Goal: Information Seeking & Learning: Learn about a topic

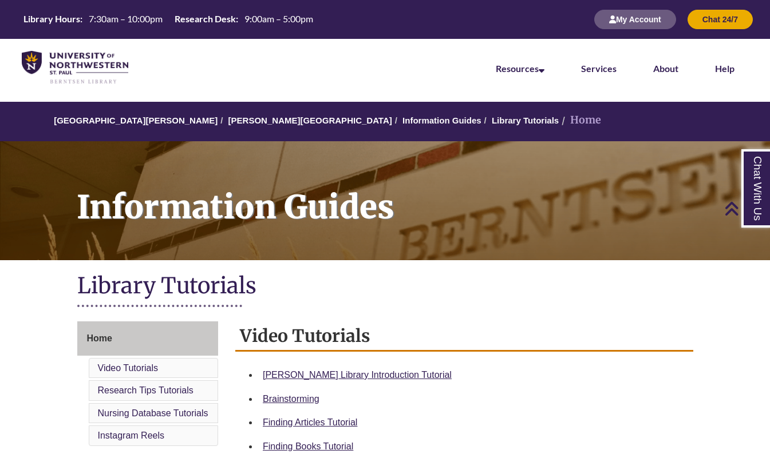
scroll to position [179, 0]
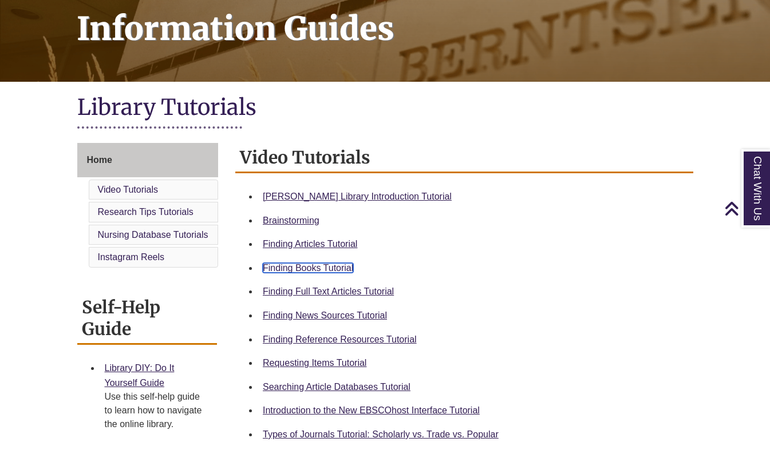
click at [302, 267] on link "Finding Books Tutorial" at bounding box center [308, 268] width 90 height 10
click at [467, 250] on div "Finding Articles Tutorial" at bounding box center [473, 244] width 421 height 15
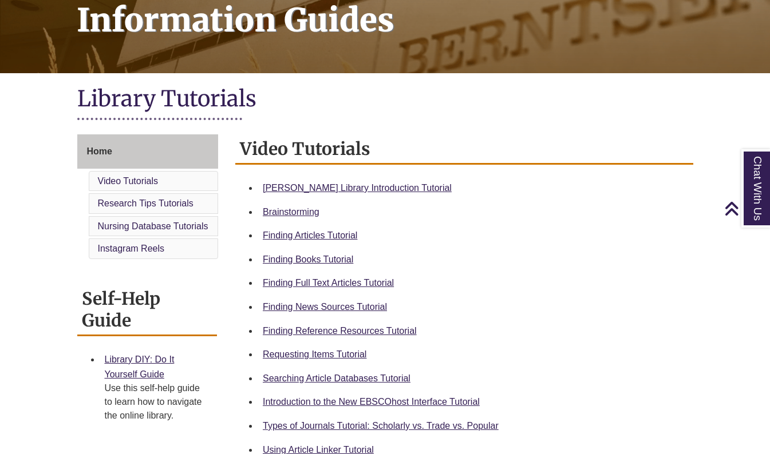
scroll to position [188, 0]
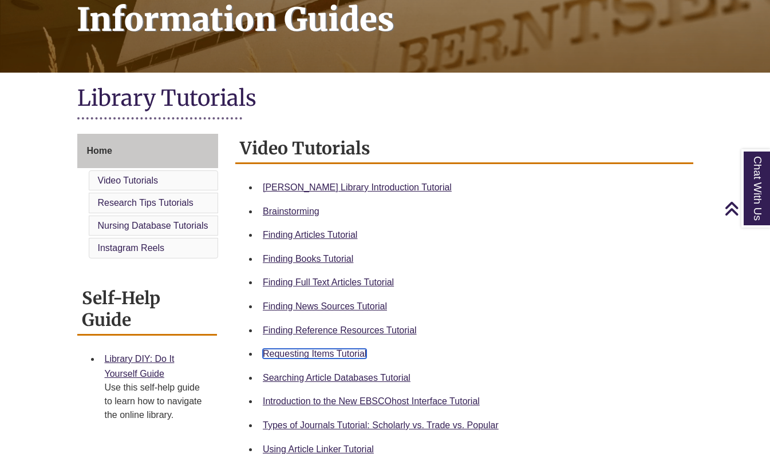
click at [316, 355] on link "Requesting Items Tutorial" at bounding box center [315, 354] width 104 height 10
click at [540, 223] on li "Brainstorming" at bounding box center [473, 212] width 430 height 24
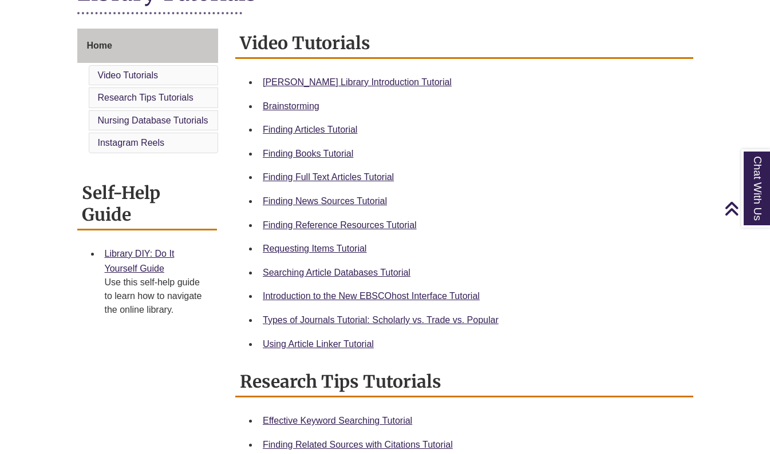
scroll to position [299, 0]
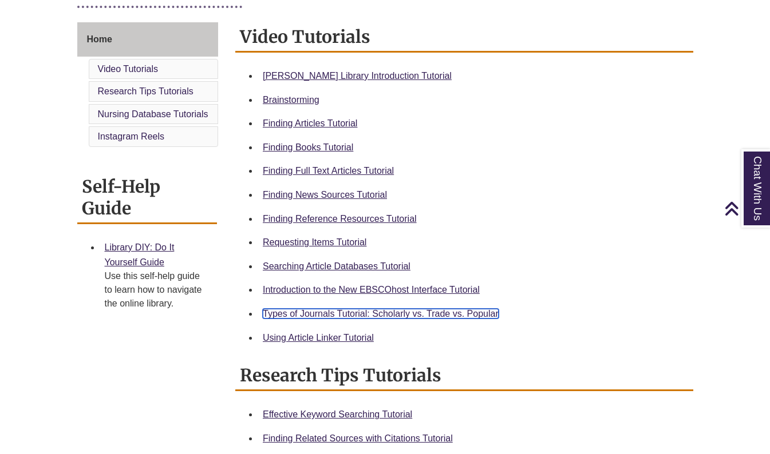
click at [449, 314] on link "Types of Journals Tutorial: Scholarly vs. Trade vs. Popular" at bounding box center [381, 314] width 236 height 10
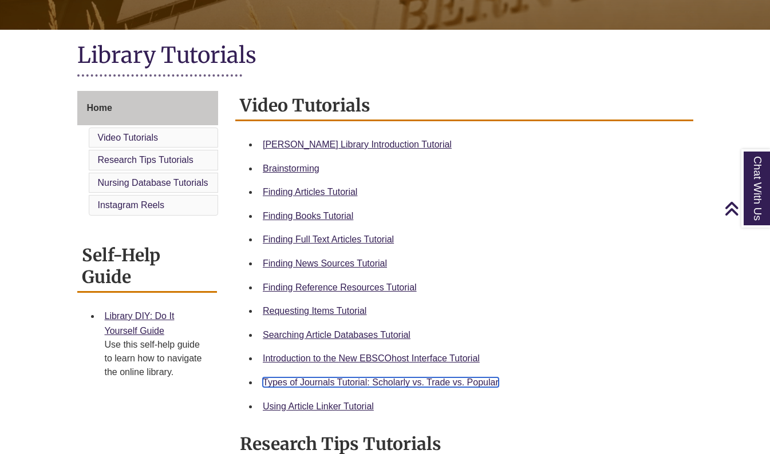
scroll to position [230, 0]
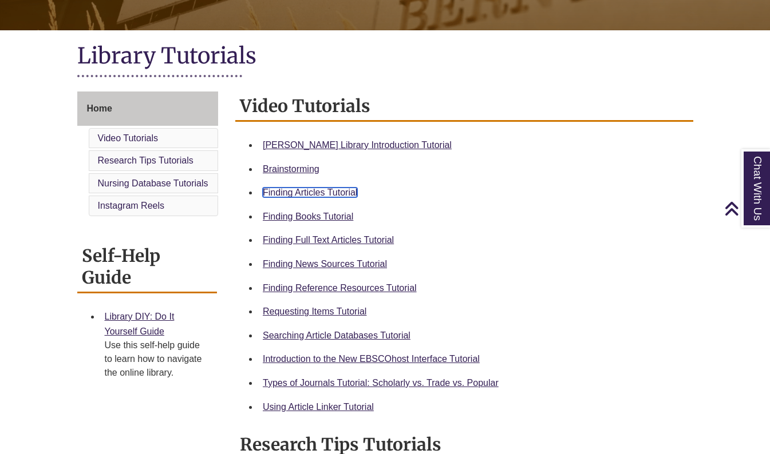
click at [314, 190] on link "Finding Articles Tutorial" at bounding box center [310, 193] width 94 height 10
click at [265, 90] on div "Home Video Tutorials Research Tips Tutorials Nursing Database Tutorials Instagr…" at bounding box center [385, 428] width 616 height 684
click at [339, 338] on link "Searching Article Databases Tutorial" at bounding box center [337, 336] width 148 height 10
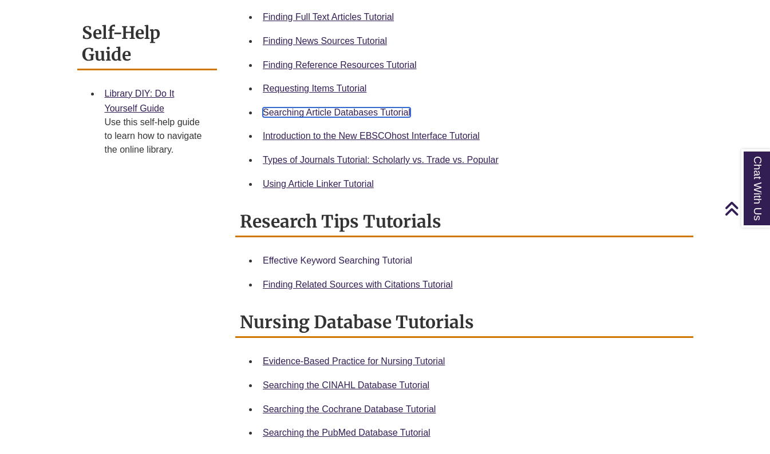
scroll to position [454, 0]
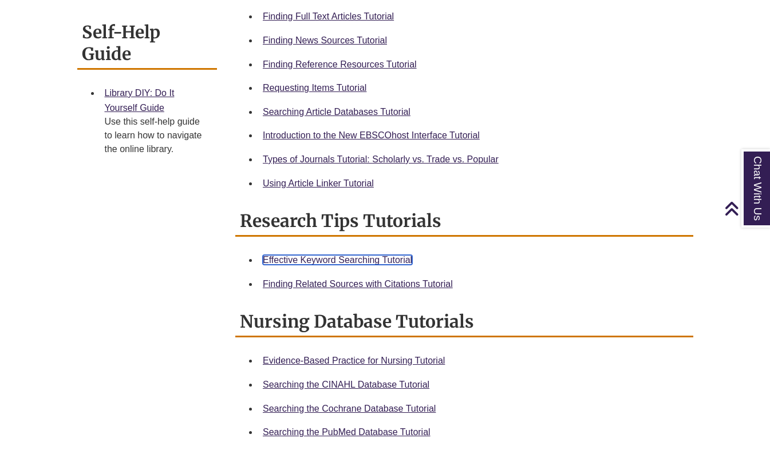
click at [352, 260] on link "Effective Keyword Searching Tutorial" at bounding box center [337, 260] width 149 height 10
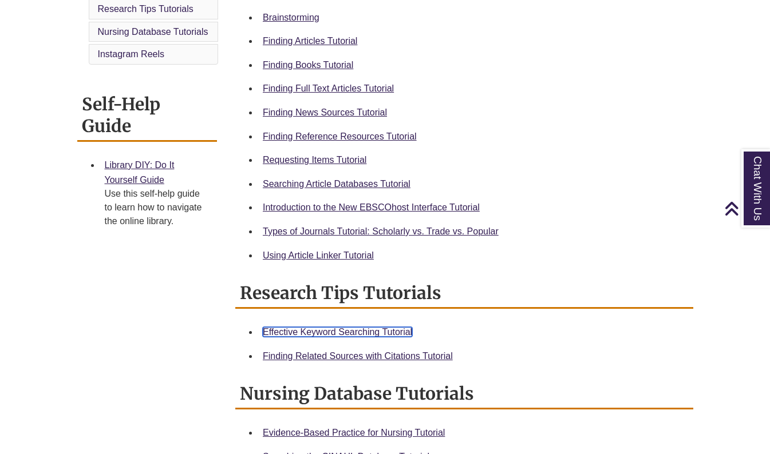
scroll to position [378, 0]
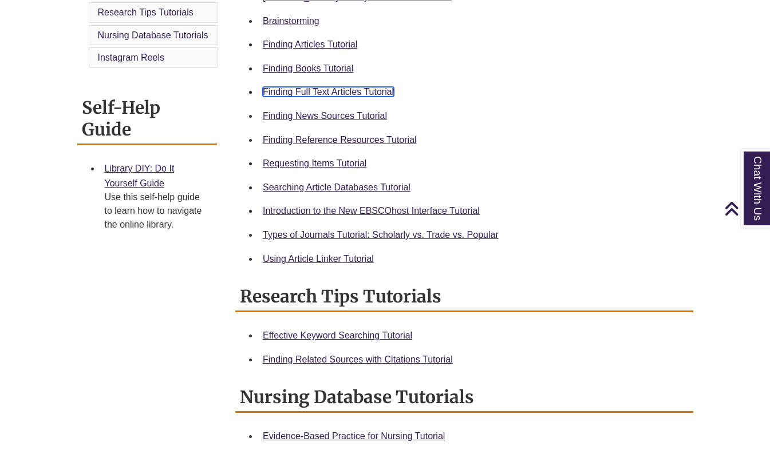
click at [331, 92] on link "Finding Full Text Articles Tutorial" at bounding box center [328, 92] width 131 height 10
click at [315, 258] on link "Using Article Linker Tutorial" at bounding box center [318, 259] width 111 height 10
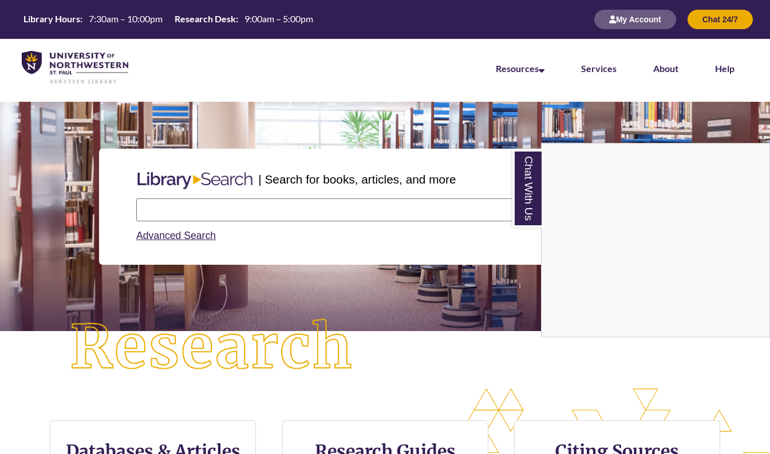
click at [230, 205] on div "Chat With Us" at bounding box center [385, 227] width 770 height 454
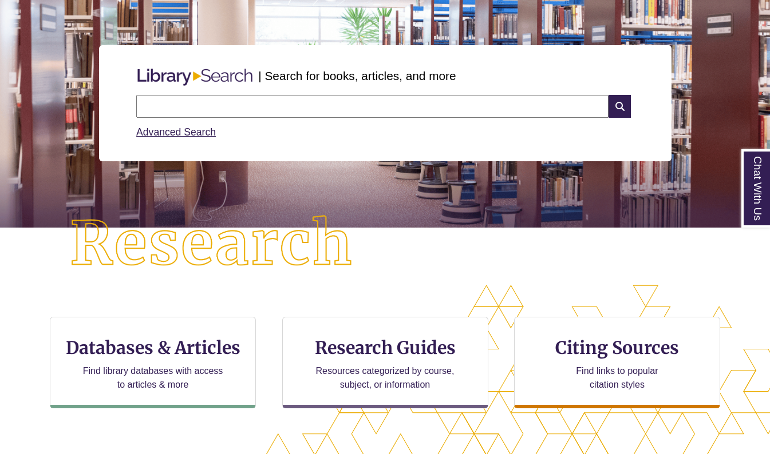
scroll to position [138, 0]
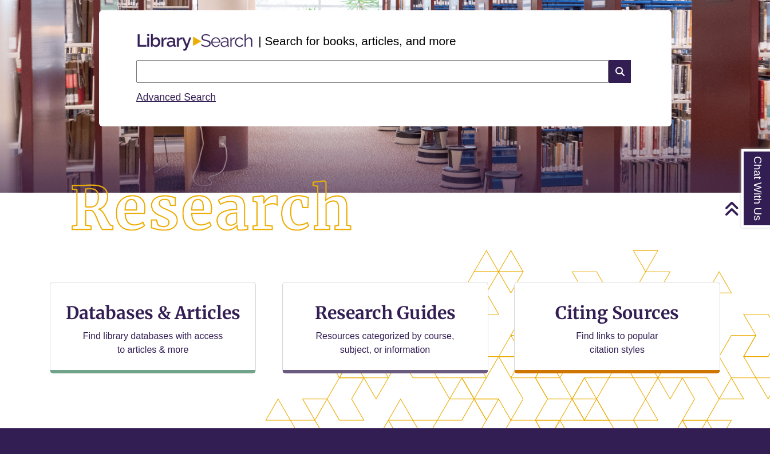
click at [216, 67] on input "text" at bounding box center [372, 71] width 472 height 23
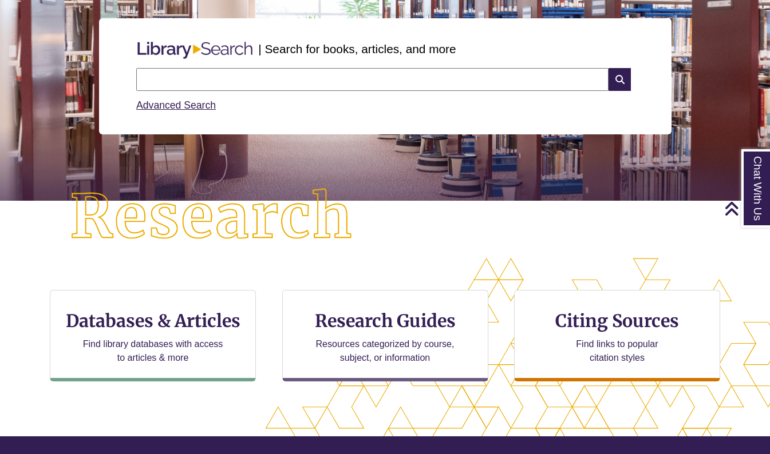
scroll to position [131, 0]
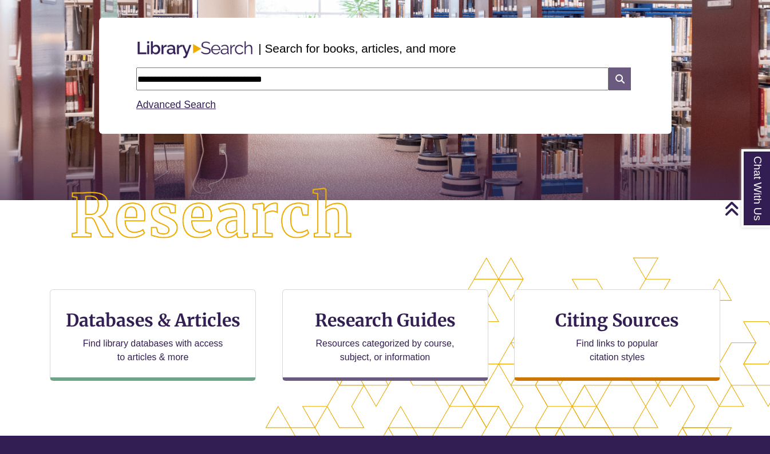
type input "**********"
click at [620, 80] on icon at bounding box center [619, 79] width 22 height 23
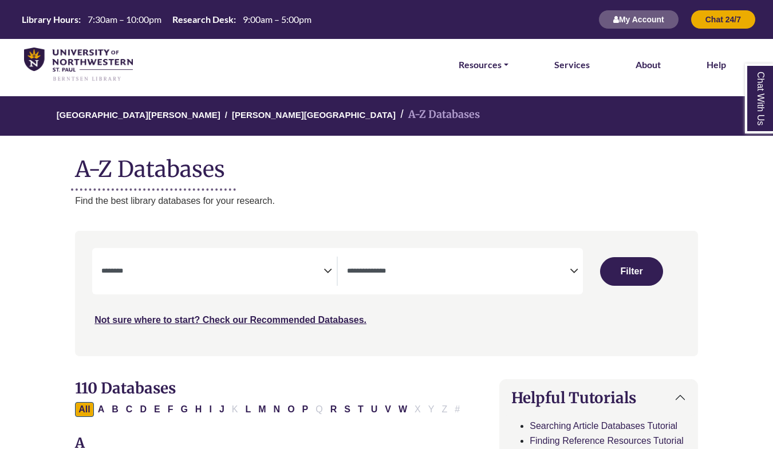
select select "Database Subject Filter"
select select "Database Types Filter"
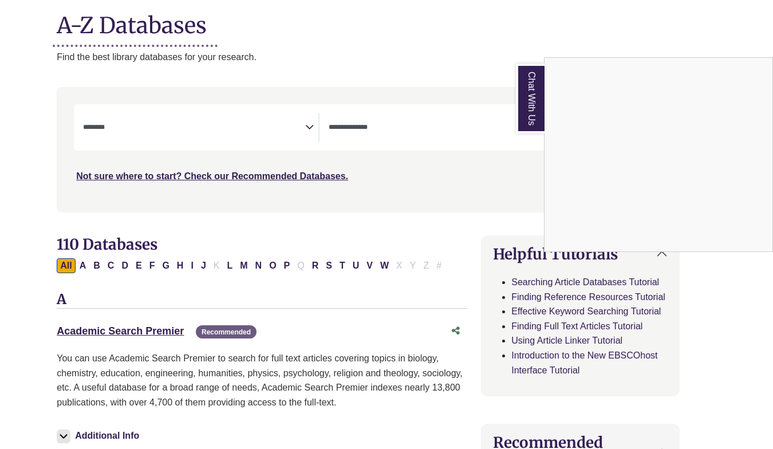
scroll to position [144, 18]
click at [194, 134] on div "Chat With Us" at bounding box center [386, 224] width 773 height 449
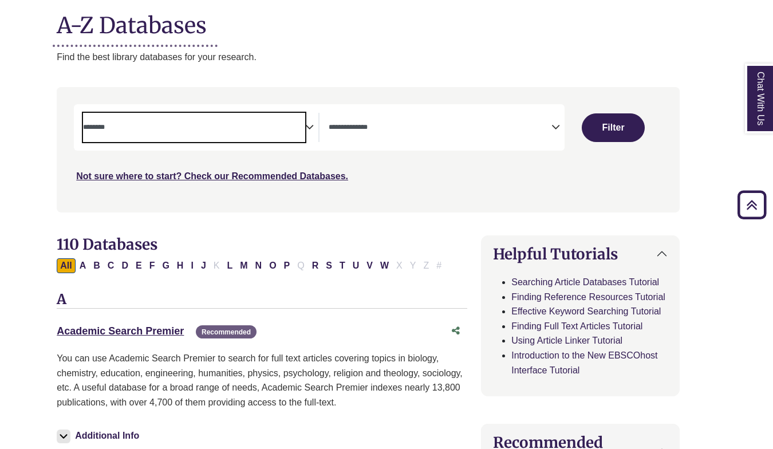
click at [168, 126] on textarea "Search" at bounding box center [194, 128] width 222 height 9
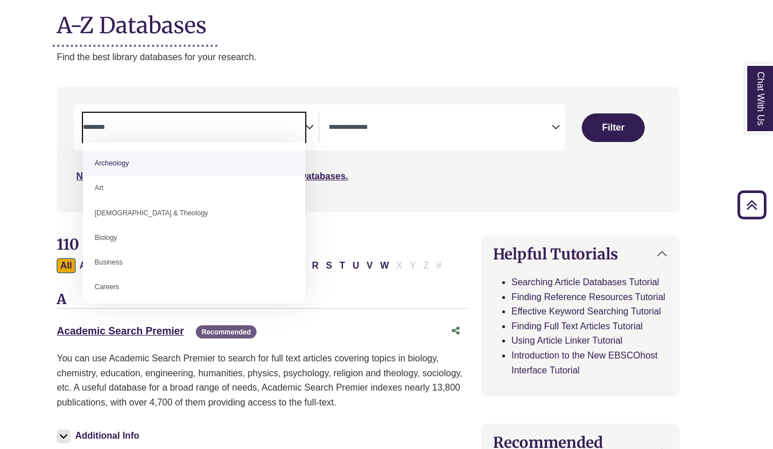
select select "******"
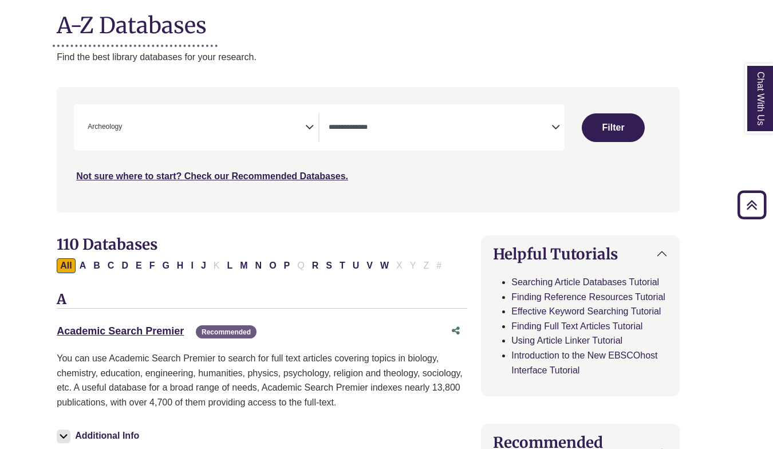
click at [308, 129] on icon "Search filters" at bounding box center [309, 125] width 9 height 17
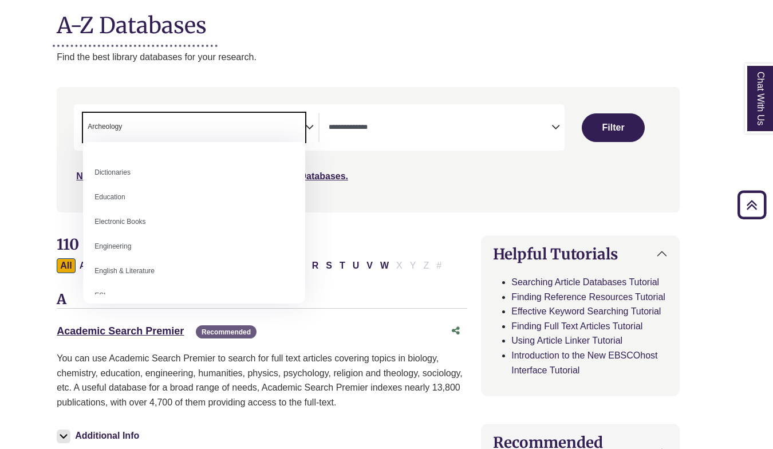
scroll to position [287, 0]
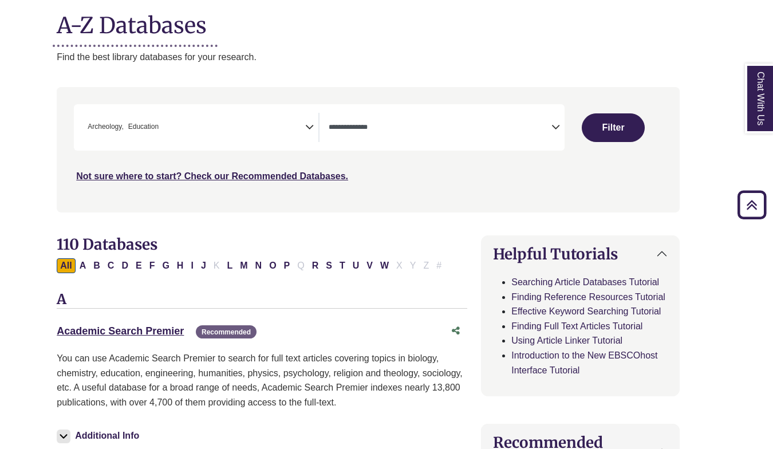
click at [307, 126] on icon "Search filters" at bounding box center [309, 125] width 9 height 17
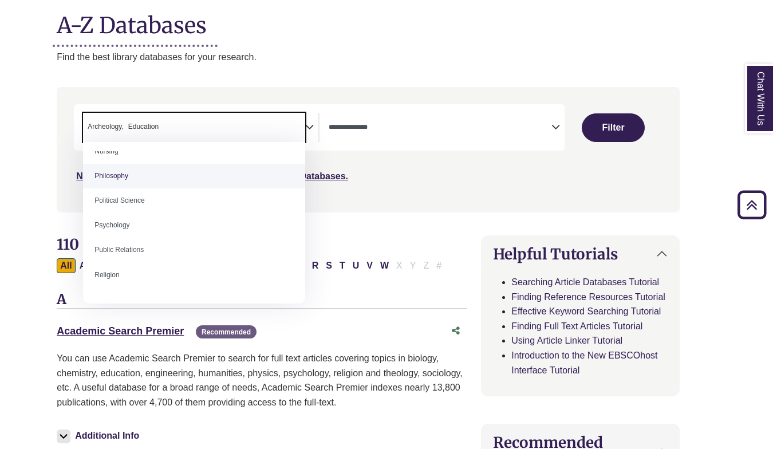
scroll to position [853, 0]
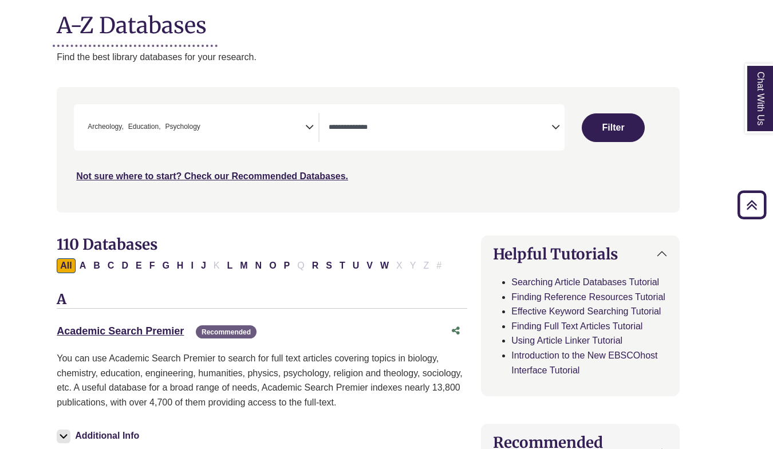
click at [308, 128] on icon "Search filters" at bounding box center [309, 125] width 9 height 17
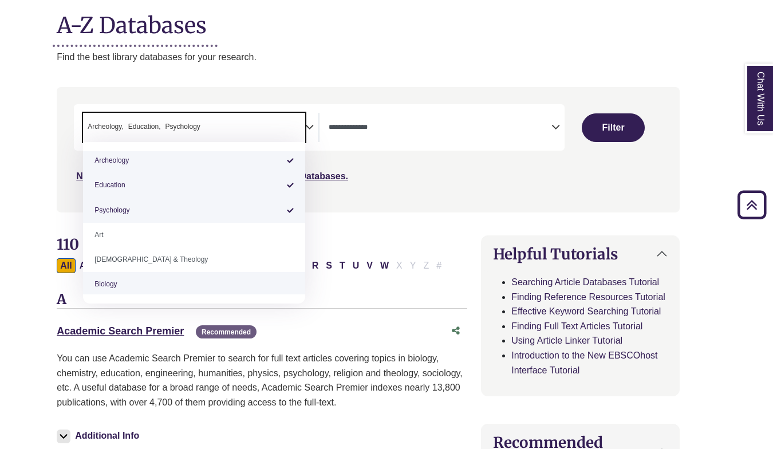
scroll to position [1, 0]
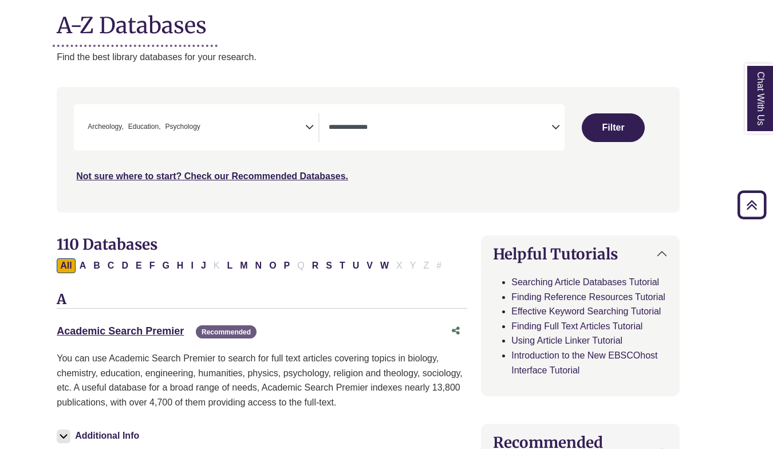
click at [313, 128] on icon "Search filters" at bounding box center [309, 125] width 9 height 17
click at [308, 124] on icon "Search filters" at bounding box center [309, 125] width 9 height 17
click at [335, 89] on nav "**********" at bounding box center [368, 149] width 623 height 125
click at [555, 127] on icon "Search filters" at bounding box center [555, 125] width 9 height 17
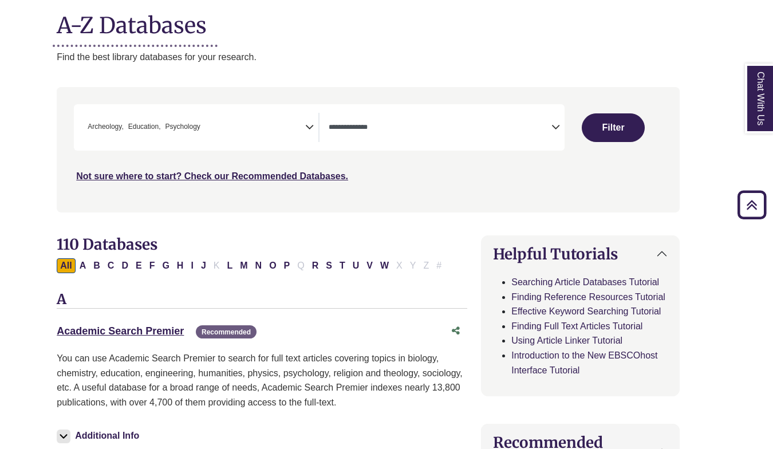
click at [555, 127] on icon "Search filters" at bounding box center [555, 125] width 9 height 17
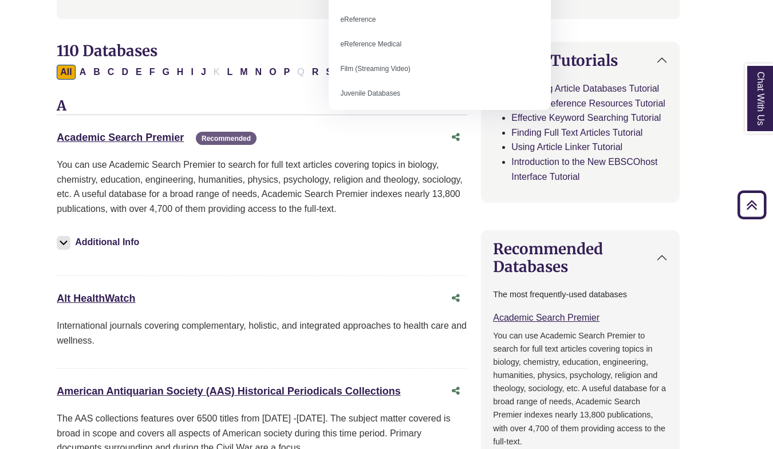
scroll to position [338, 18]
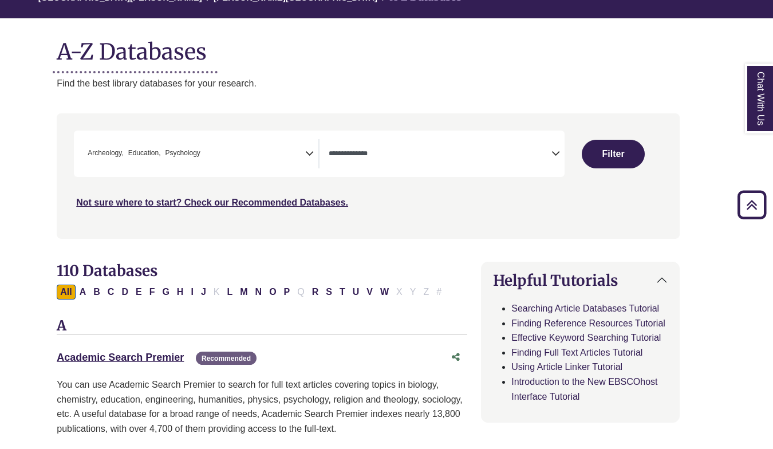
scroll to position [46, 18]
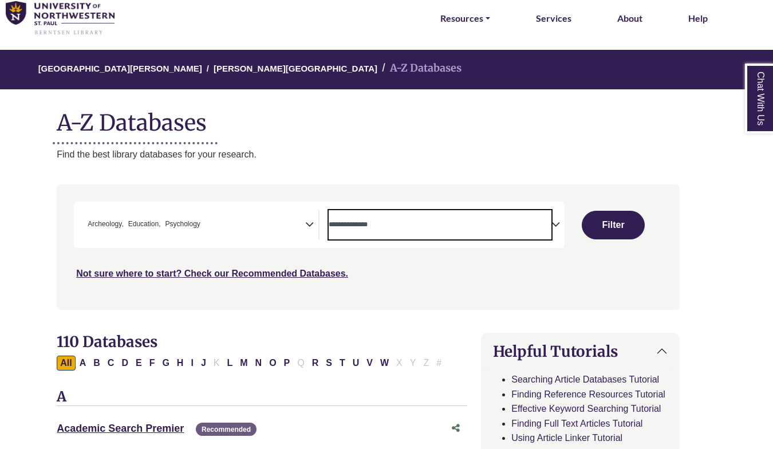
click at [536, 221] on textarea "Search" at bounding box center [439, 225] width 222 height 9
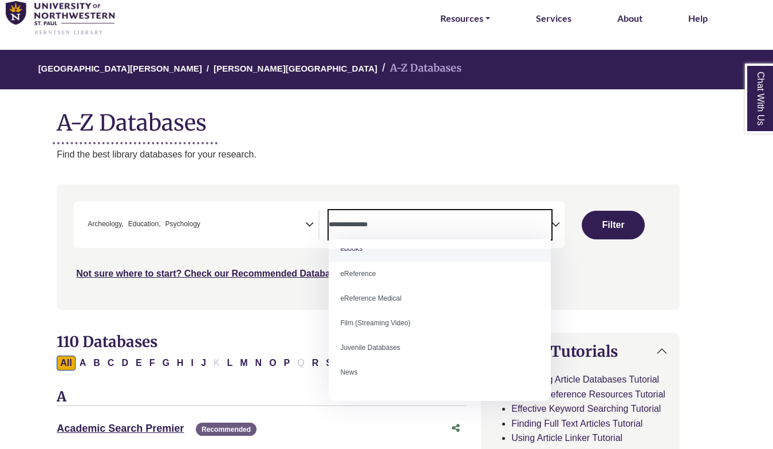
scroll to position [0, 0]
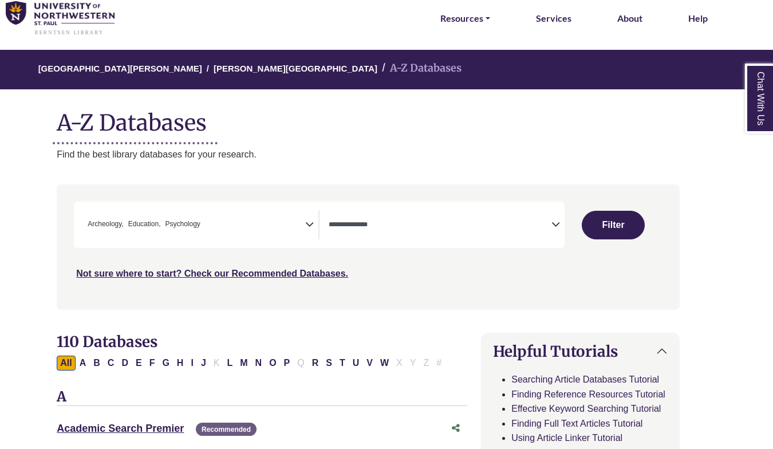
click at [225, 324] on div "**********" at bounding box center [368, 255] width 636 height 142
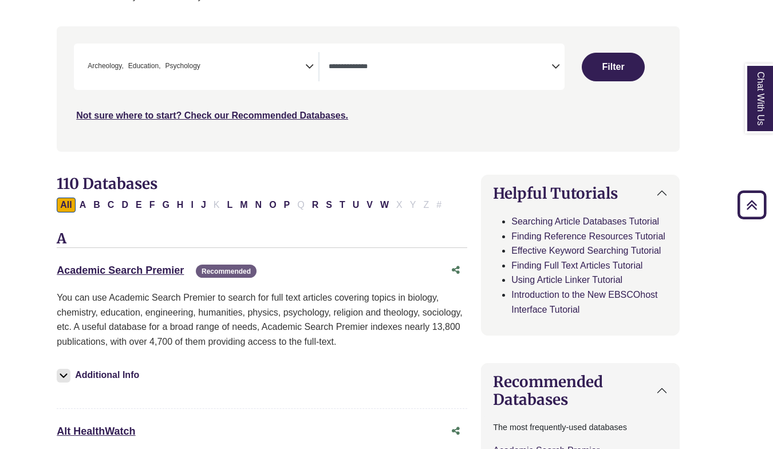
scroll to position [205, 18]
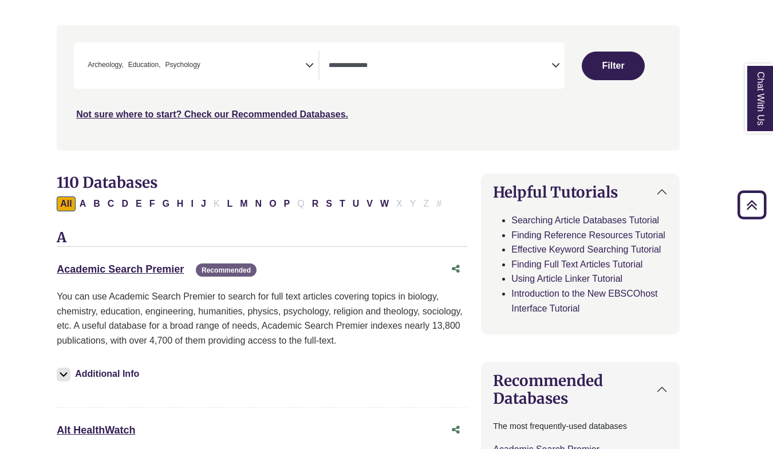
click at [311, 66] on icon "Search filters" at bounding box center [309, 63] width 9 height 17
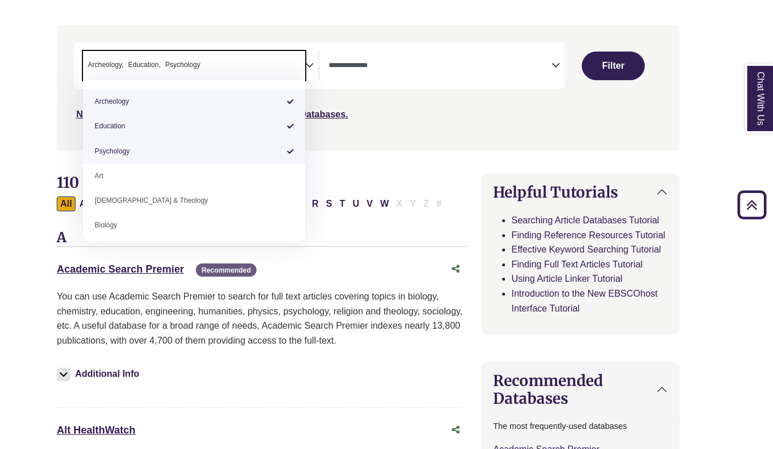
click at [298, 63] on span "× Archeology × Education × Psychology" at bounding box center [194, 65] width 222 height 29
click at [54, 159] on div "**********" at bounding box center [368, 96] width 636 height 142
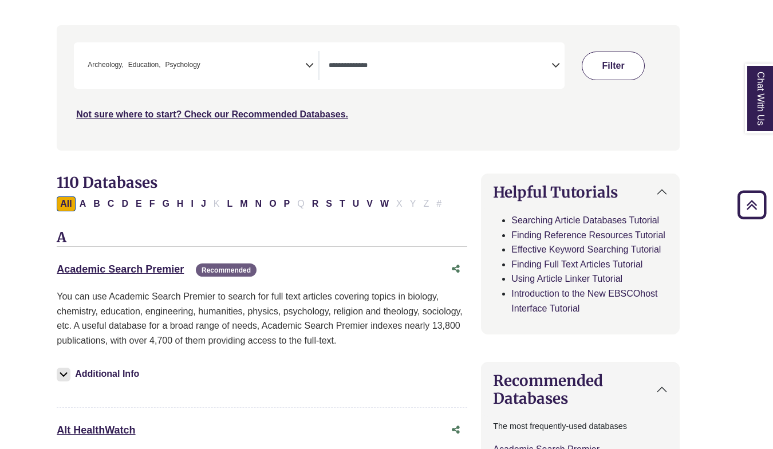
click at [605, 60] on button "Filter" at bounding box center [612, 66] width 63 height 29
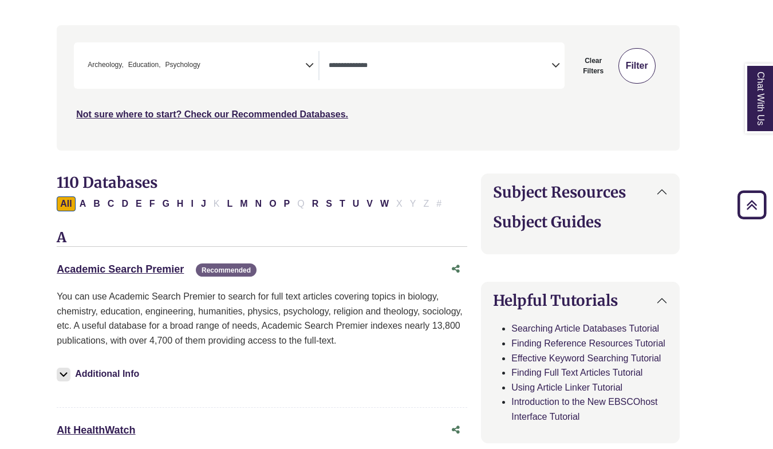
select select "Database Types Filter"
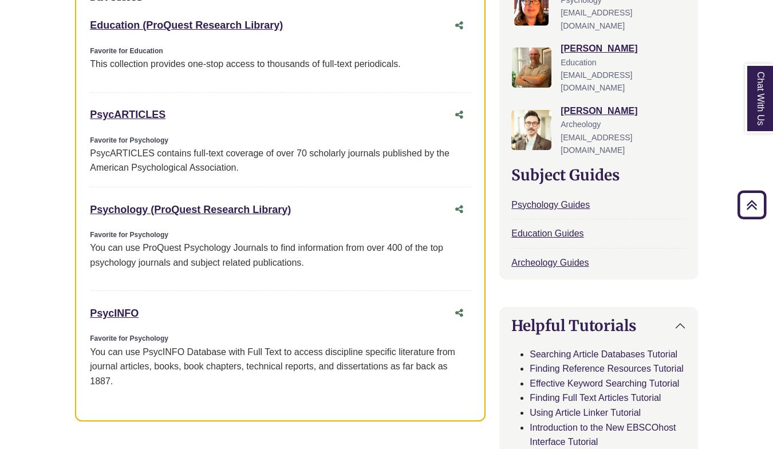
scroll to position [469, 0]
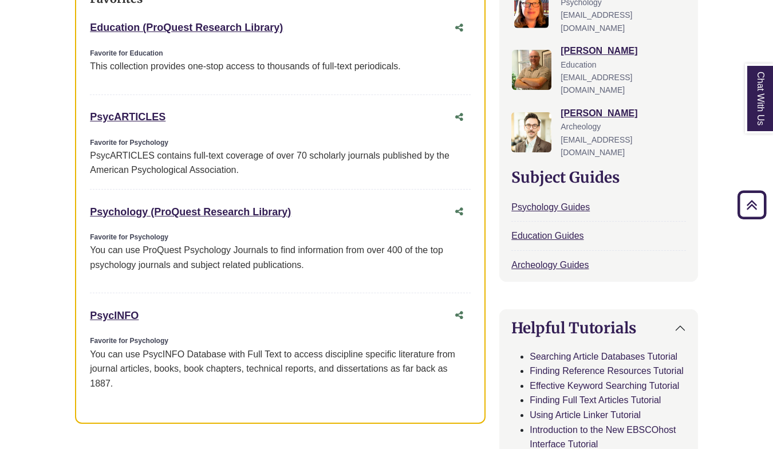
drag, startPoint x: 41, startPoint y: 193, endPoint x: 33, endPoint y: 165, distance: 29.9
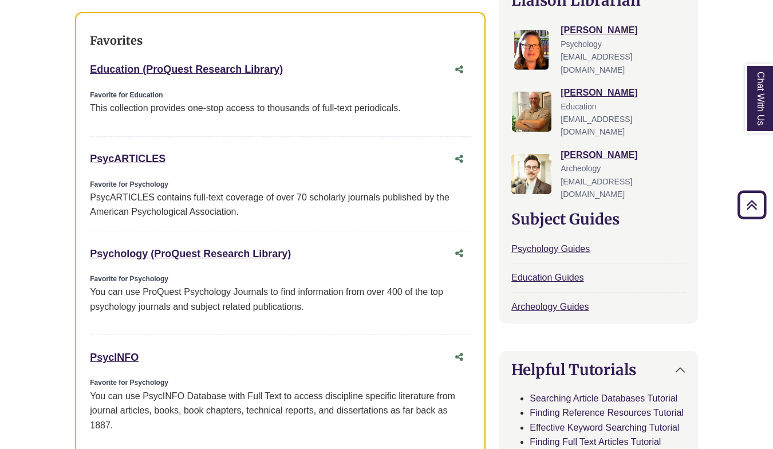
scroll to position [427, 0]
drag, startPoint x: 241, startPoint y: 247, endPoint x: 31, endPoint y: 329, distance: 225.9
drag, startPoint x: 286, startPoint y: 69, endPoint x: 145, endPoint y: 72, distance: 140.2
click at [145, 72] on div "Education (ProQuest Research Library) This link opens in a new window" at bounding box center [269, 69] width 358 height 17
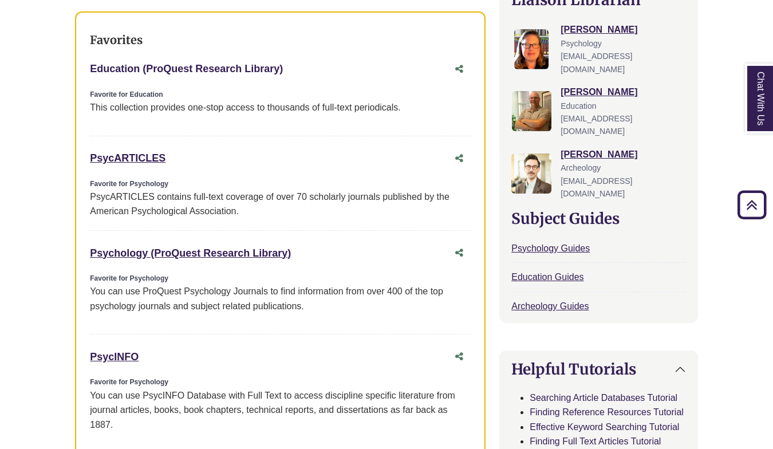
copy link "ProQuest Research Library)"
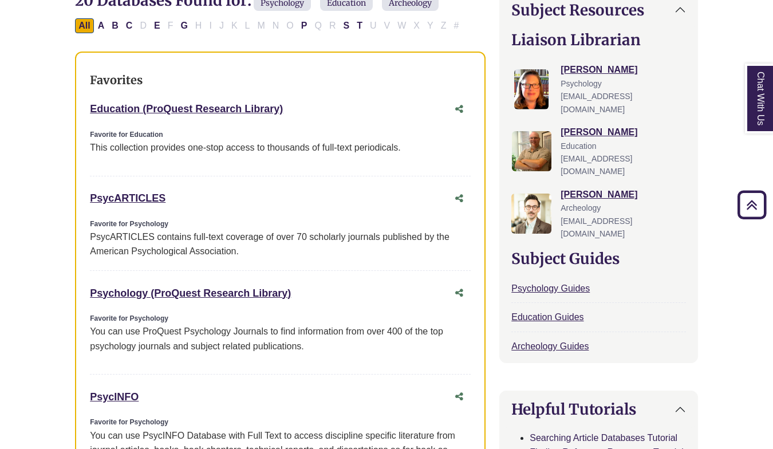
scroll to position [382, 0]
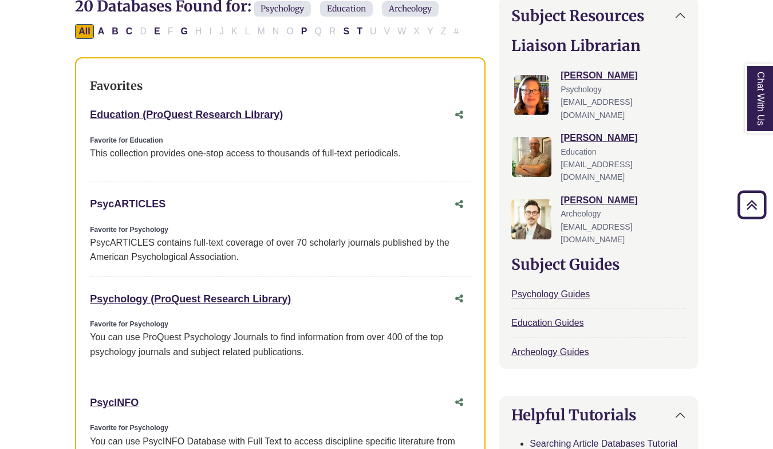
click at [143, 207] on link "PsycARTICLES This link opens in a new window" at bounding box center [128, 203] width 76 height 11
drag, startPoint x: 167, startPoint y: 201, endPoint x: 77, endPoint y: 204, distance: 89.9
click at [77, 204] on div "Favorites Education (ProQuest Research Library) This link opens in a new window…" at bounding box center [280, 284] width 410 height 454
copy link "PsycARTICLES"
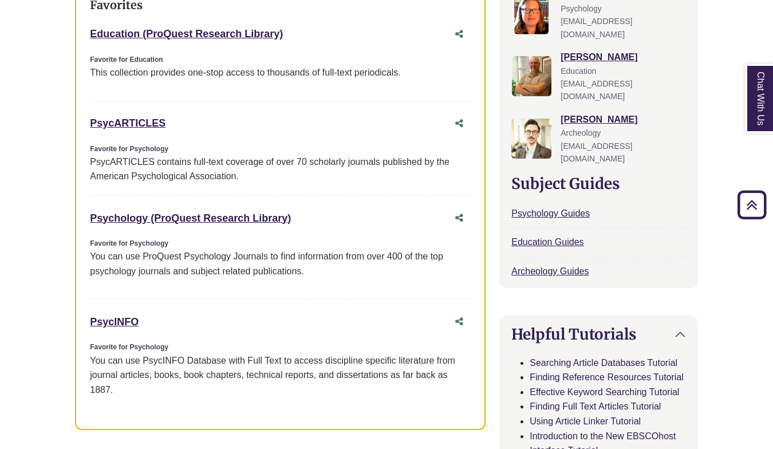
scroll to position [464, 0]
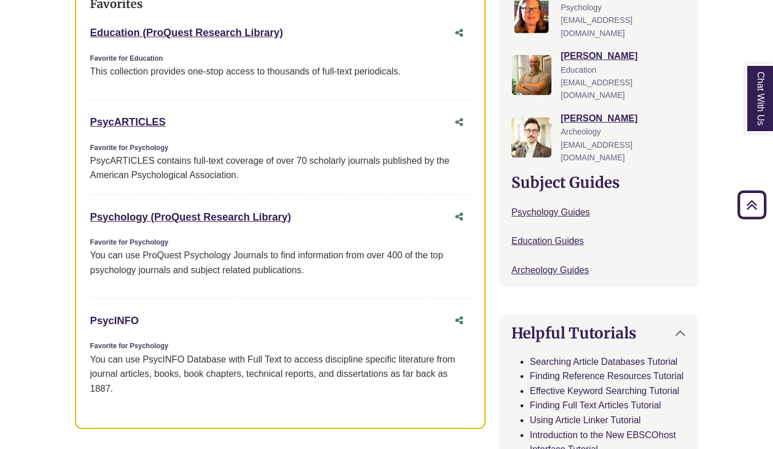
drag, startPoint x: 140, startPoint y: 318, endPoint x: 92, endPoint y: 323, distance: 48.3
click at [92, 323] on div "PsycINFO This link opens in a new window" at bounding box center [269, 320] width 358 height 17
copy link "PsycINFO"
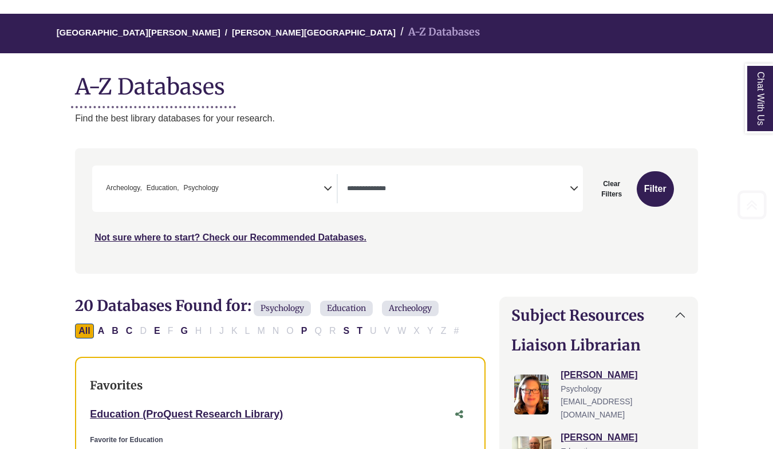
scroll to position [82, 0]
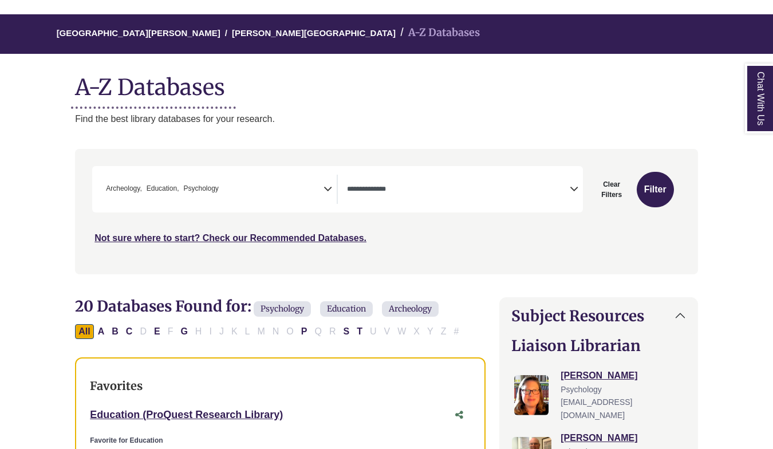
click at [328, 190] on icon "Search filters" at bounding box center [327, 187] width 9 height 17
click at [572, 185] on icon "Search filters" at bounding box center [573, 187] width 9 height 17
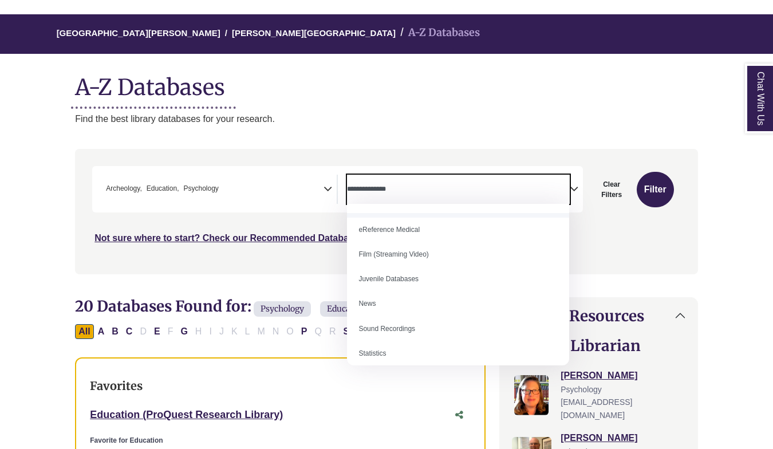
scroll to position [79, 0]
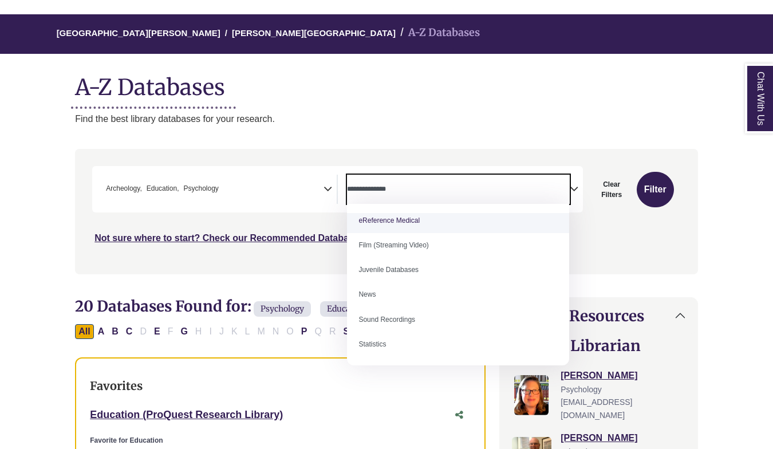
click at [576, 189] on icon "Search filters" at bounding box center [573, 187] width 9 height 17
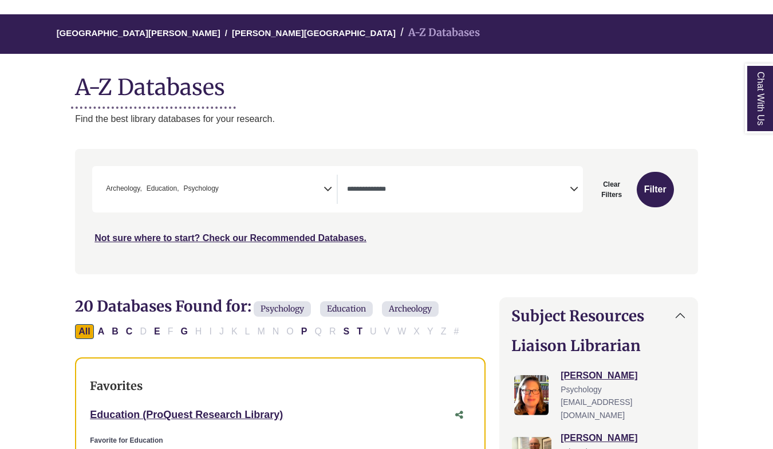
click at [330, 191] on icon "Search filters" at bounding box center [327, 187] width 9 height 17
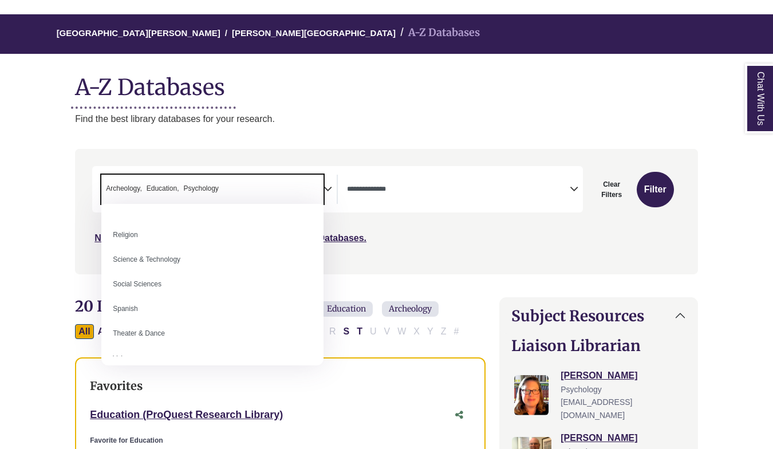
scroll to position [1019, 0]
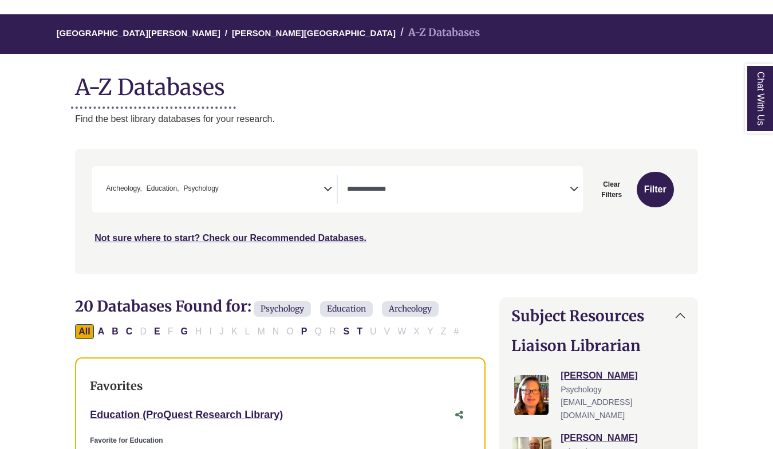
click at [327, 188] on icon "Search filters" at bounding box center [327, 187] width 9 height 17
click at [283, 123] on p "Find the best library databases for your research." at bounding box center [386, 119] width 623 height 15
click at [325, 191] on icon "Search filters" at bounding box center [327, 187] width 9 height 17
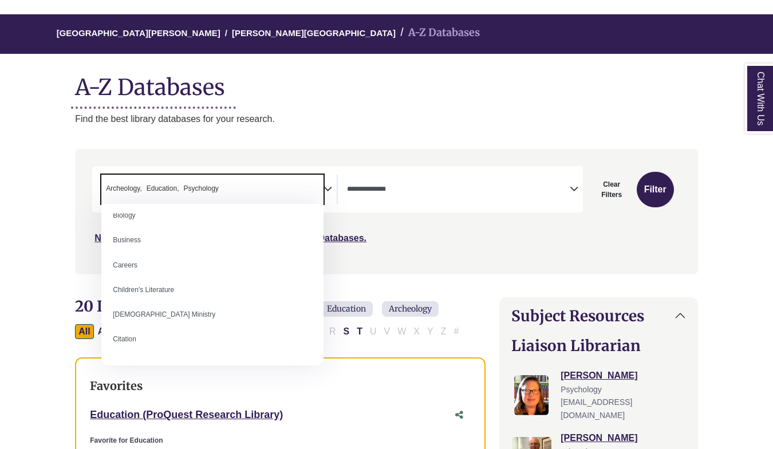
scroll to position [132, 0]
click at [144, 189] on li "× Education" at bounding box center [160, 188] width 37 height 11
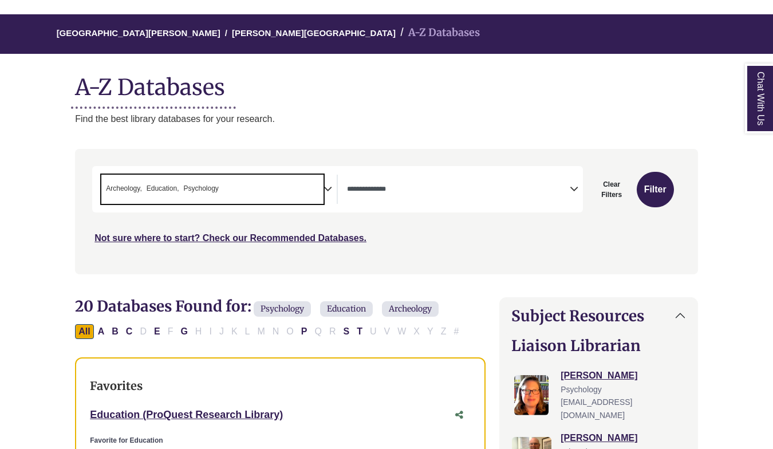
click at [136, 187] on span "Archeology" at bounding box center [124, 188] width 36 height 11
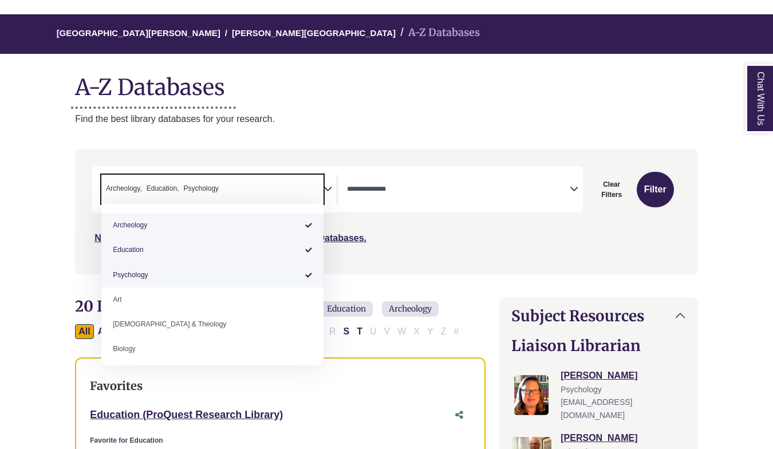
select select "*****"
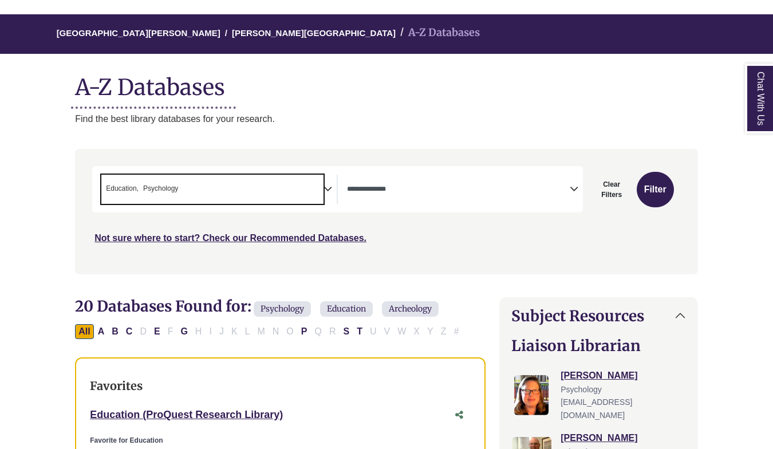
click at [208, 192] on span "× Education × Psychology" at bounding box center [212, 189] width 222 height 29
click at [327, 185] on icon "Search filters" at bounding box center [327, 187] width 9 height 17
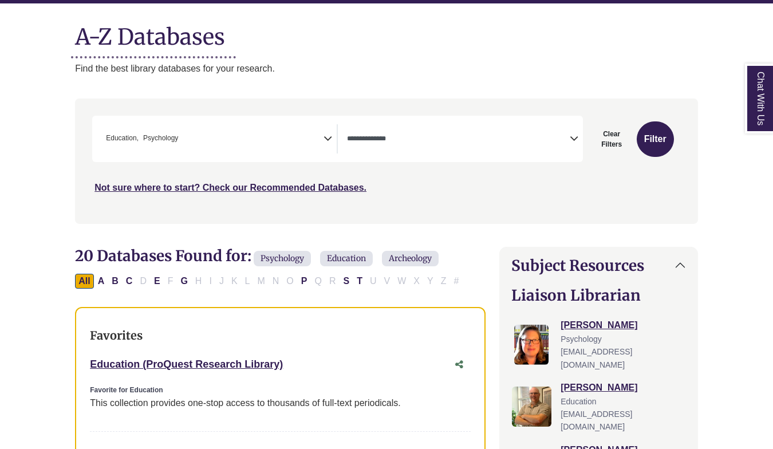
scroll to position [145, 0]
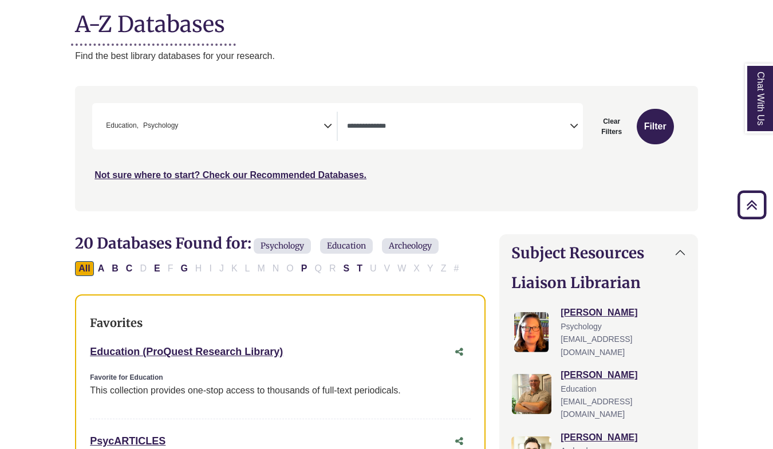
click at [571, 127] on icon "Search filters" at bounding box center [573, 124] width 9 height 17
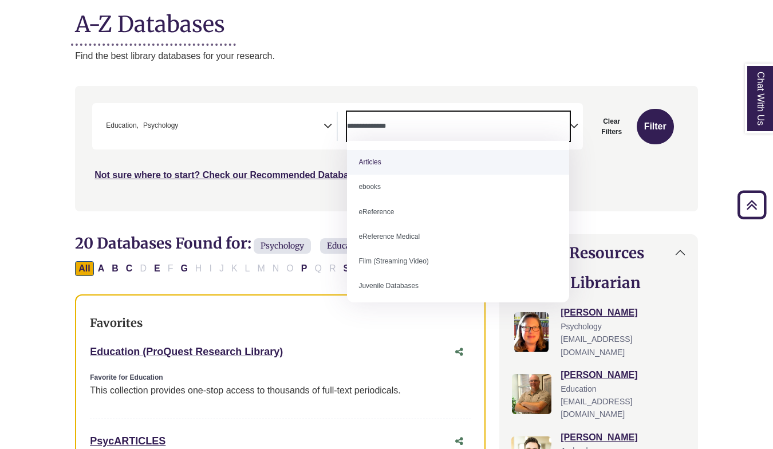
select select "*****"
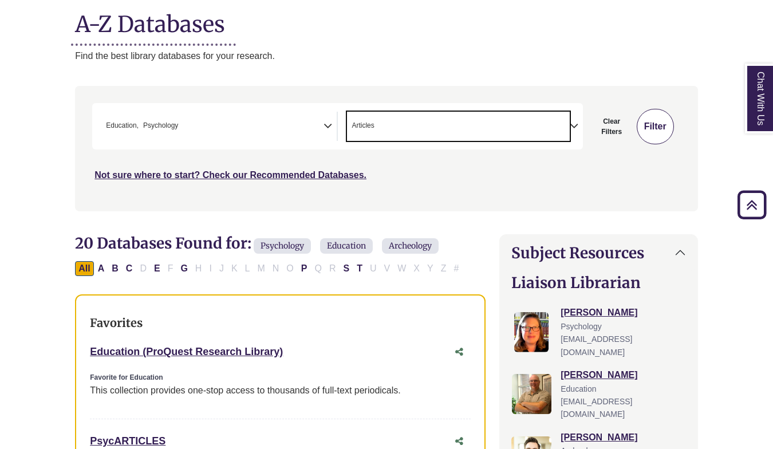
click at [643, 133] on button "Filter" at bounding box center [654, 126] width 37 height 35
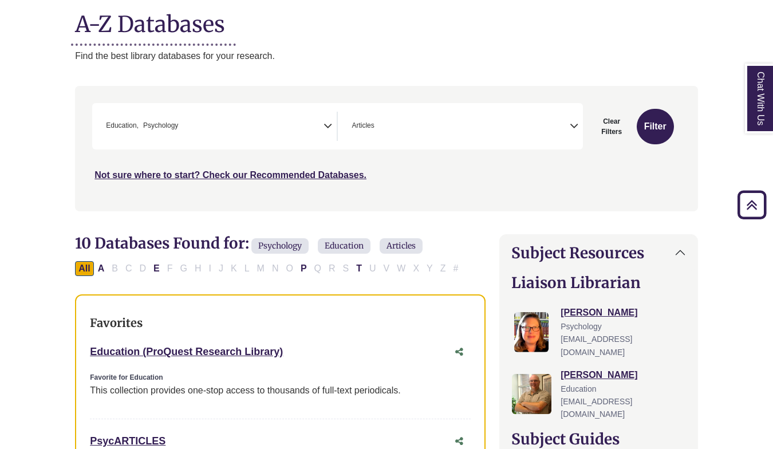
click at [327, 125] on icon "Search filters" at bounding box center [327, 124] width 9 height 17
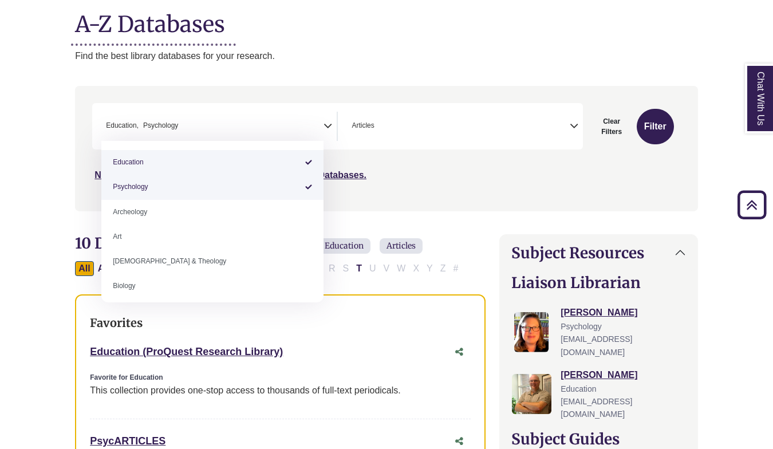
select select "*****"
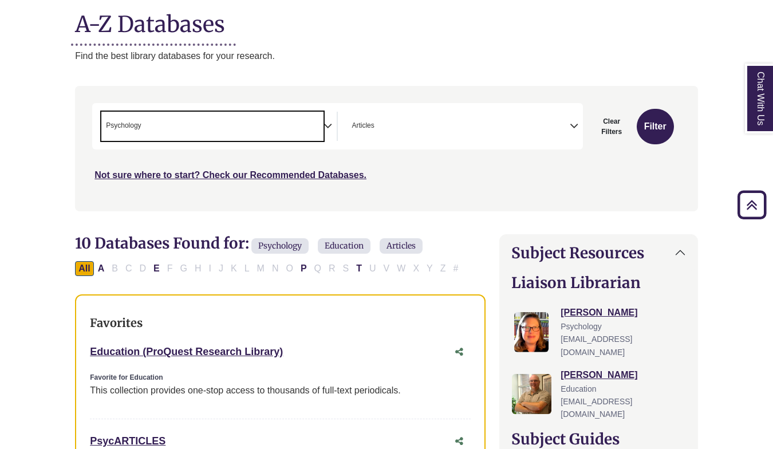
click at [314, 128] on span "× Psychology" at bounding box center [212, 126] width 222 height 29
click at [654, 130] on button "Filter" at bounding box center [654, 126] width 37 height 35
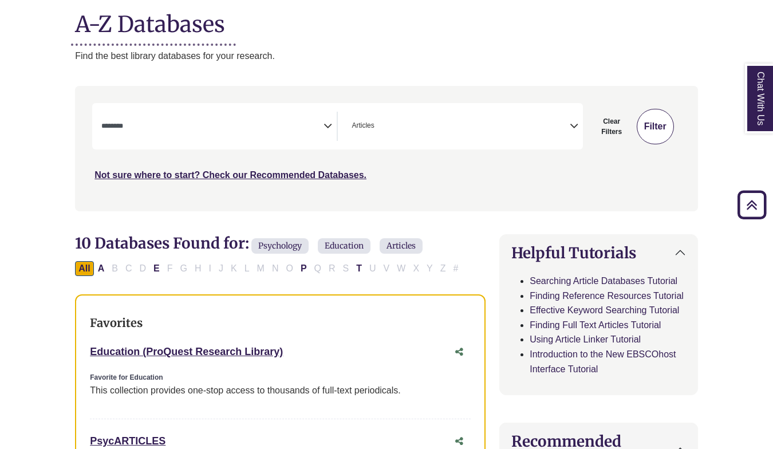
select select "Database Subject Filter"
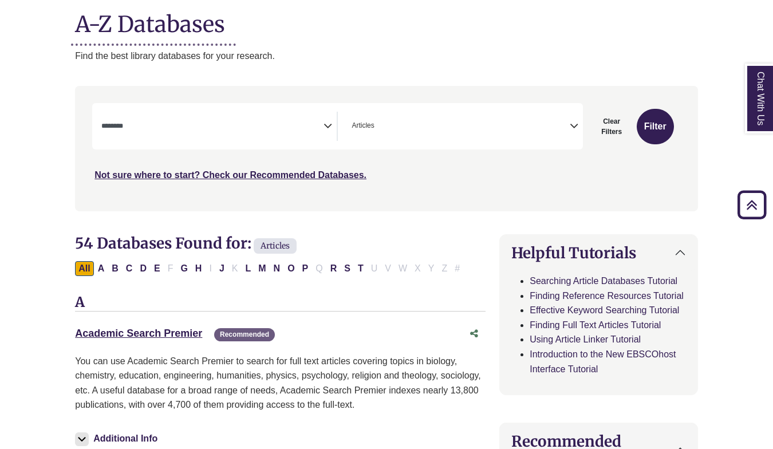
click at [128, 342] on div "Academic Search Premier This link opens in a new window Recommended" at bounding box center [280, 334] width 410 height 22
click at [143, 334] on link "Academic Search Premier This link opens in a new window" at bounding box center [138, 332] width 127 height 11
click at [323, 125] on icon "Search filters" at bounding box center [327, 124] width 9 height 17
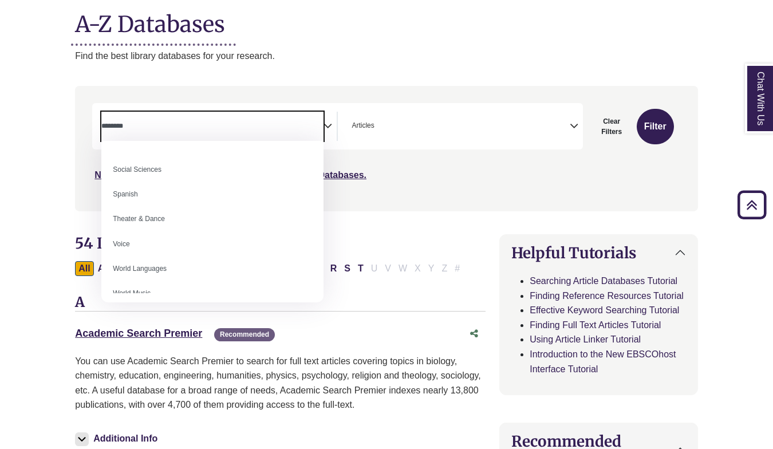
scroll to position [1019, 0]
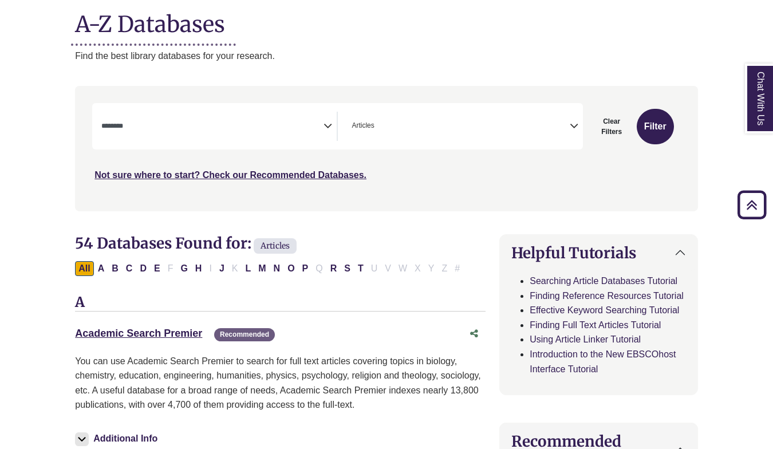
click at [125, 100] on div "Search filters" at bounding box center [386, 148] width 609 height 116
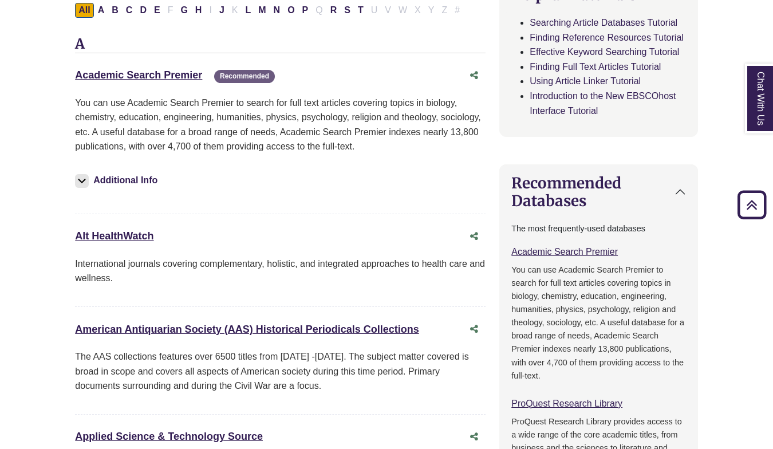
scroll to position [403, 0]
click at [150, 76] on link "Academic Search Premier This link opens in a new window" at bounding box center [138, 74] width 127 height 11
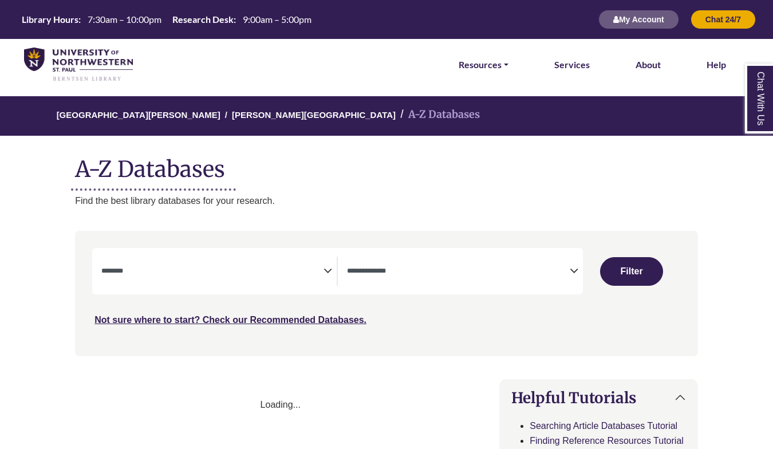
select select "Database Subject Filter"
select select "Database Types Filter"
select select "Database Subject Filter"
select select "Database Types Filter"
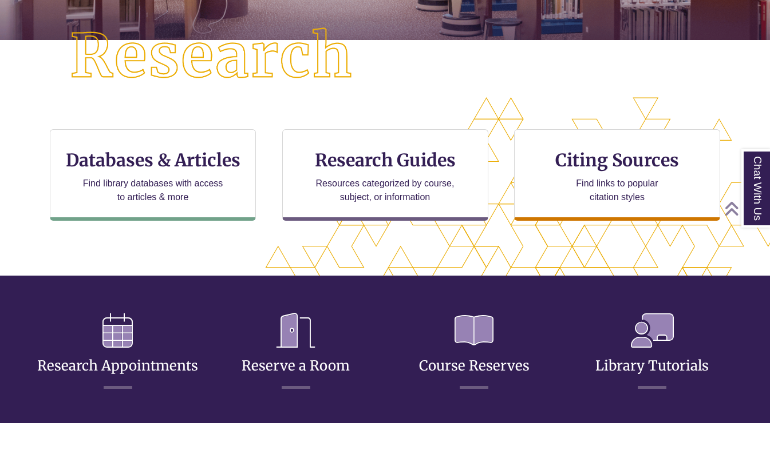
scroll to position [293, 0]
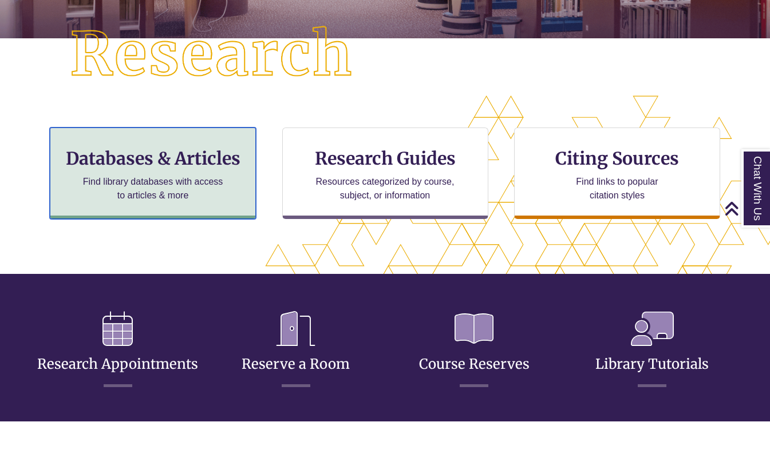
click at [136, 155] on h3 "Databases & Articles" at bounding box center [153, 159] width 187 height 22
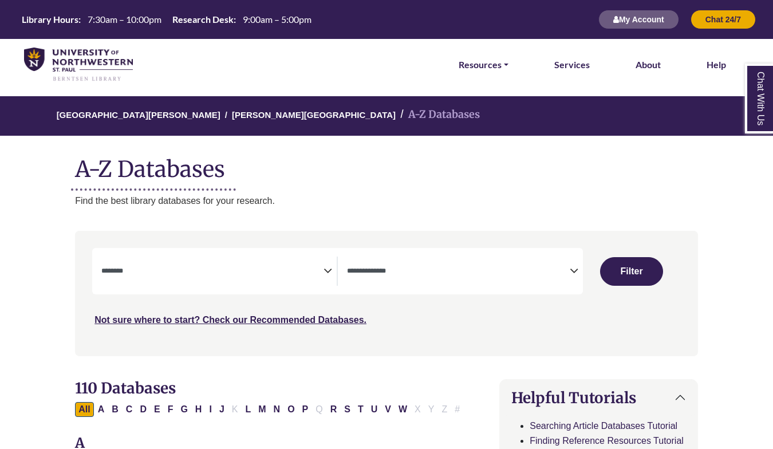
select select "Database Subject Filter"
select select "Database Types Filter"
